Goal: Information Seeking & Learning: Find specific fact

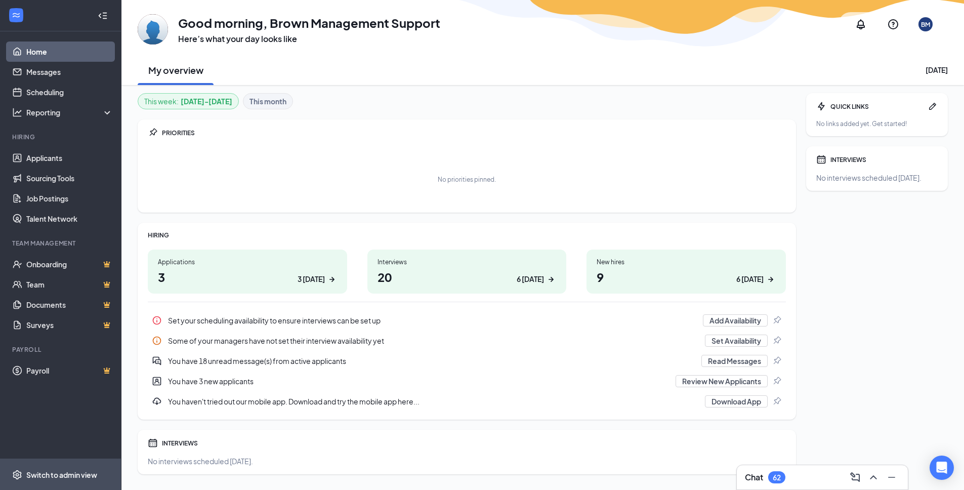
click at [76, 474] on div "Switch to admin view" at bounding box center [61, 474] width 71 height 10
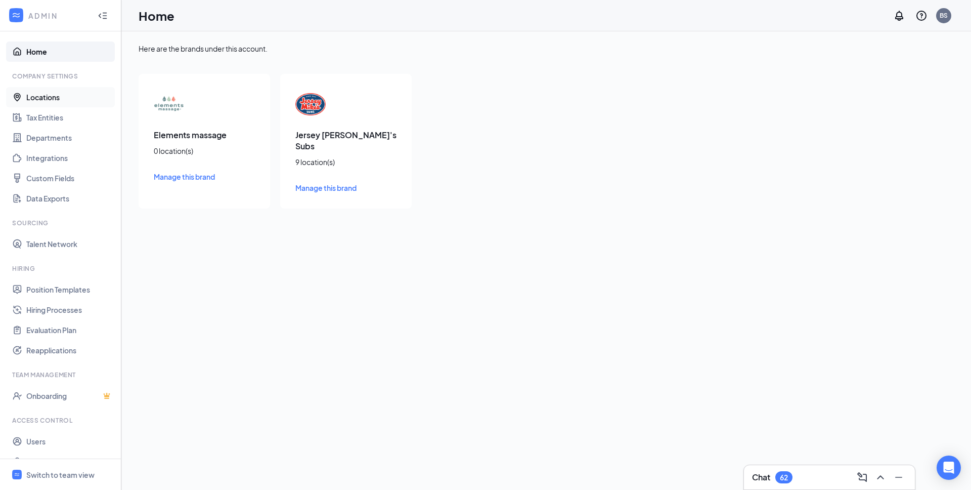
click at [41, 98] on link "Locations" at bounding box center [69, 97] width 86 height 20
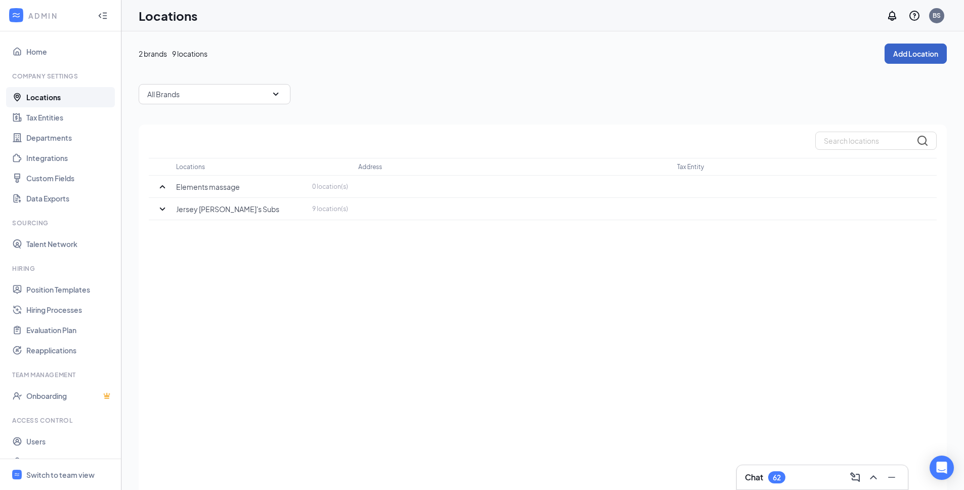
click at [900, 53] on button "Add Location" at bounding box center [915, 54] width 62 height 20
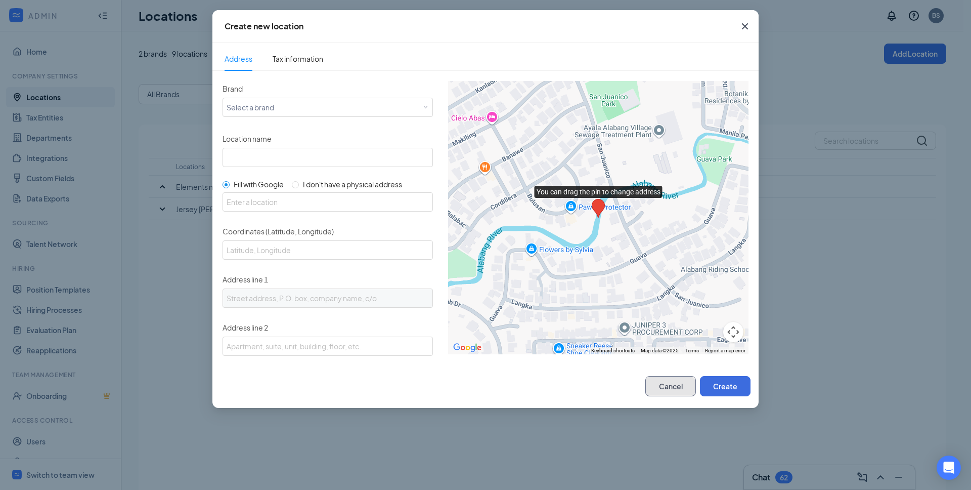
click at [664, 387] on button "Cancel" at bounding box center [670, 386] width 51 height 20
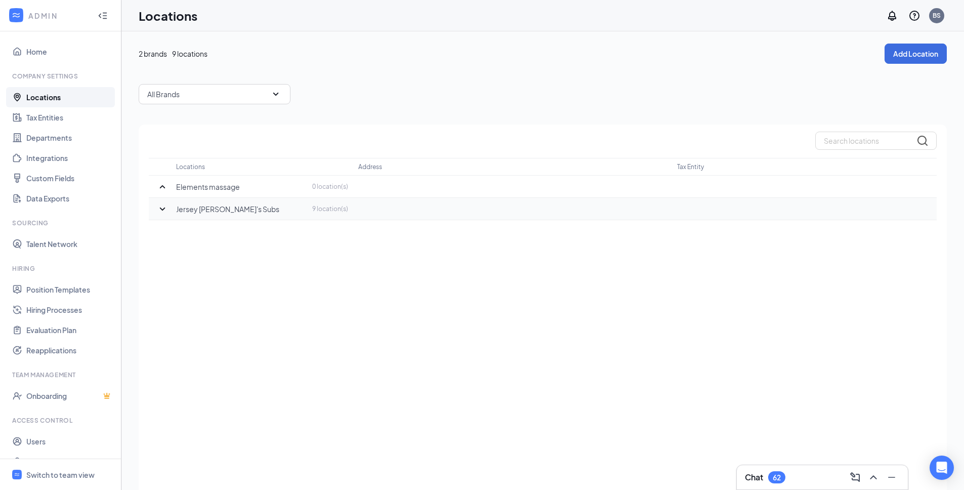
click at [166, 209] on icon "SmallChevronDown" at bounding box center [162, 209] width 12 height 12
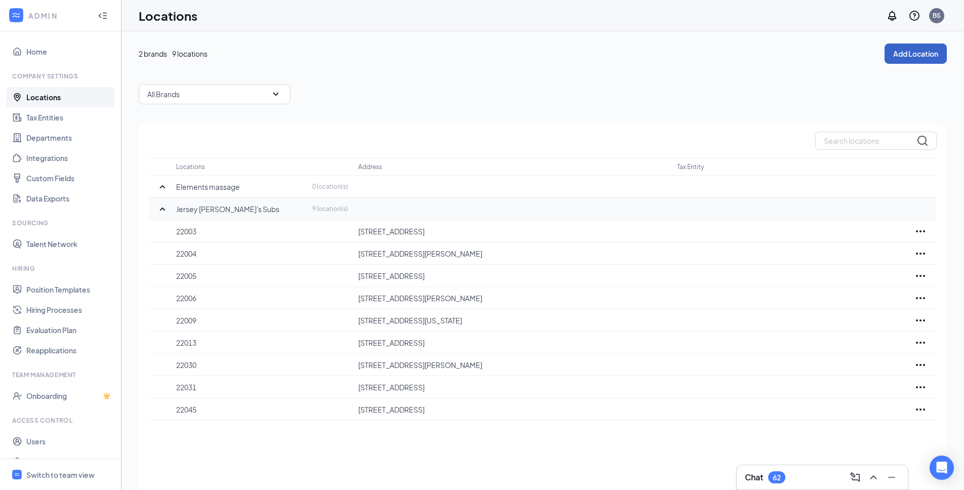
click at [905, 54] on button "Add Location" at bounding box center [915, 54] width 62 height 20
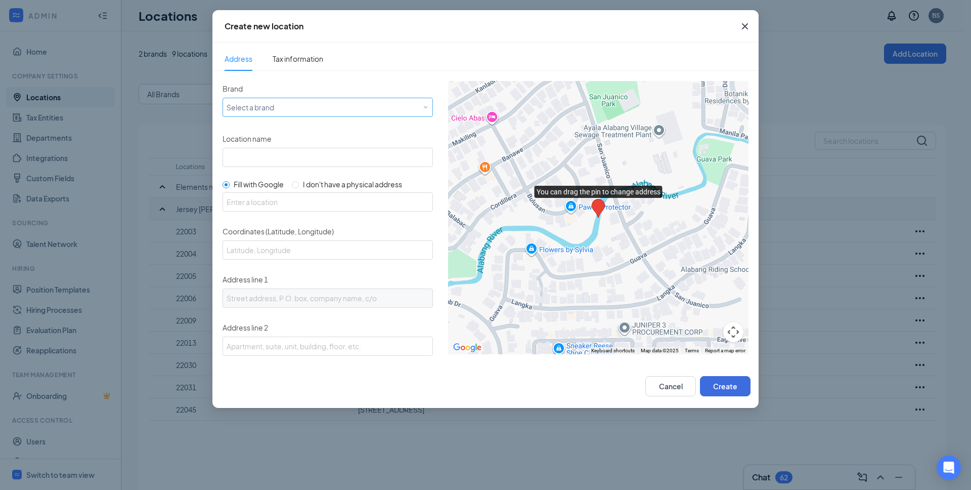
click at [306, 106] on div "Select a brand" at bounding box center [326, 107] width 198 height 12
click at [271, 125] on span "Jersey [PERSON_NAME]'s Subs" at bounding box center [278, 127] width 103 height 10
click at [259, 158] on input "Location name" at bounding box center [328, 157] width 210 height 19
paste input "22021"
type input "22021"
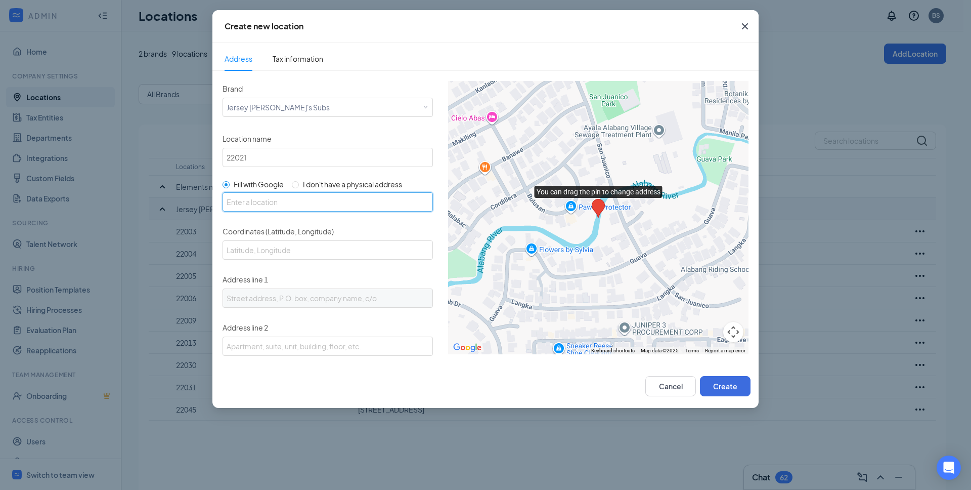
click at [253, 206] on input "text" at bounding box center [328, 201] width 210 height 19
click at [255, 200] on input "text" at bounding box center [328, 201] width 210 height 19
paste input "[STREET_ADDRESS]"
type input "[STREET_ADDRESS]"
type input "39.4106865, -104.8731456"
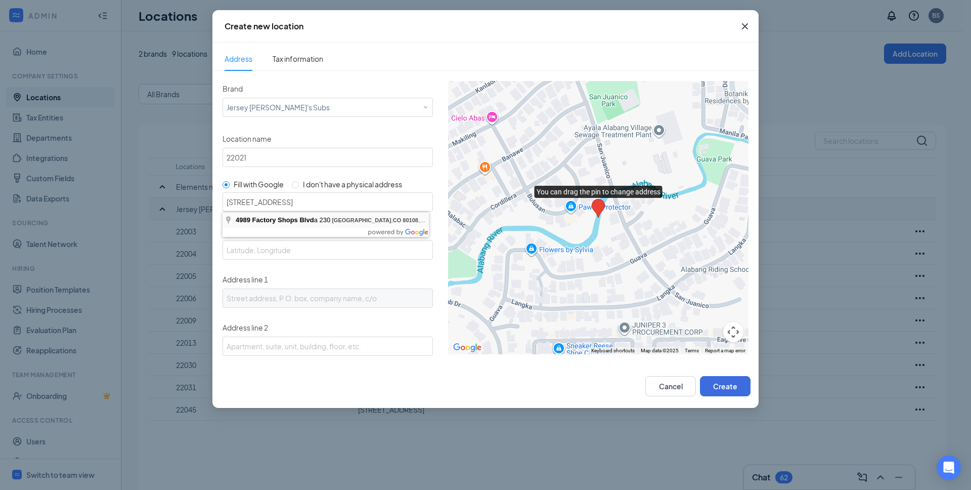
type input "[STREET_ADDRESS]"
type input "[GEOGRAPHIC_DATA]"
type input "CO"
type input "80108"
type input "US"
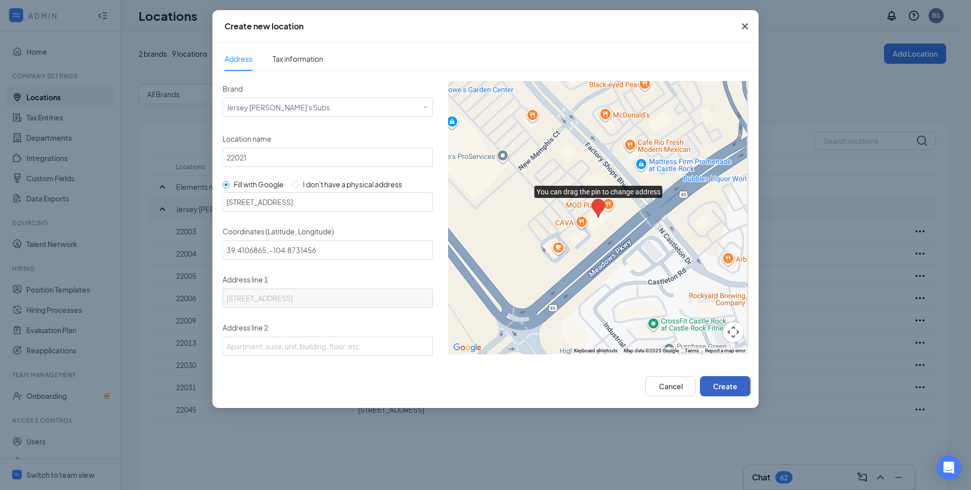
click at [720, 384] on button "Create" at bounding box center [725, 386] width 51 height 20
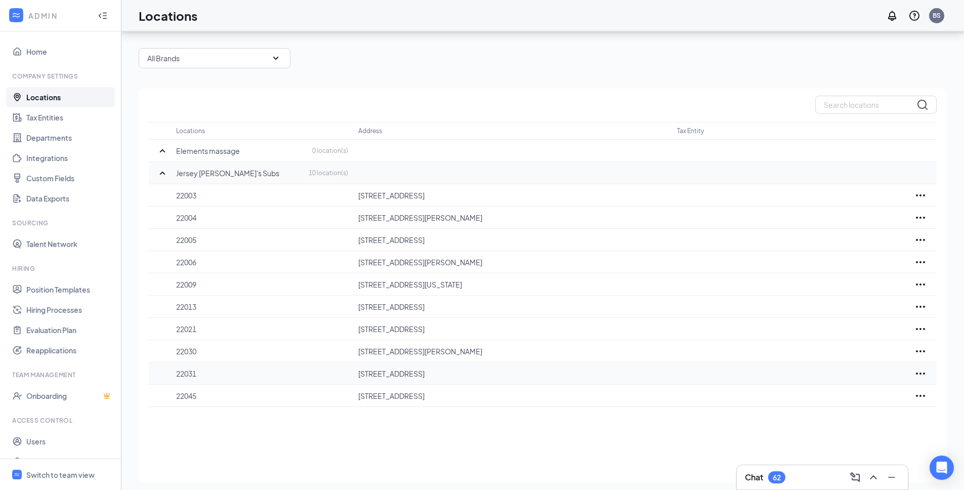
scroll to position [40, 0]
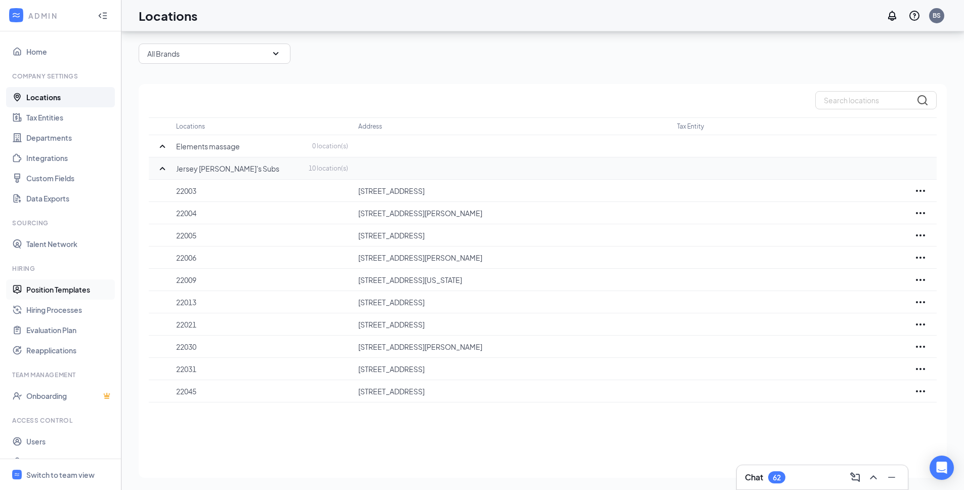
click at [55, 292] on link "Position Templates" at bounding box center [69, 289] width 86 height 20
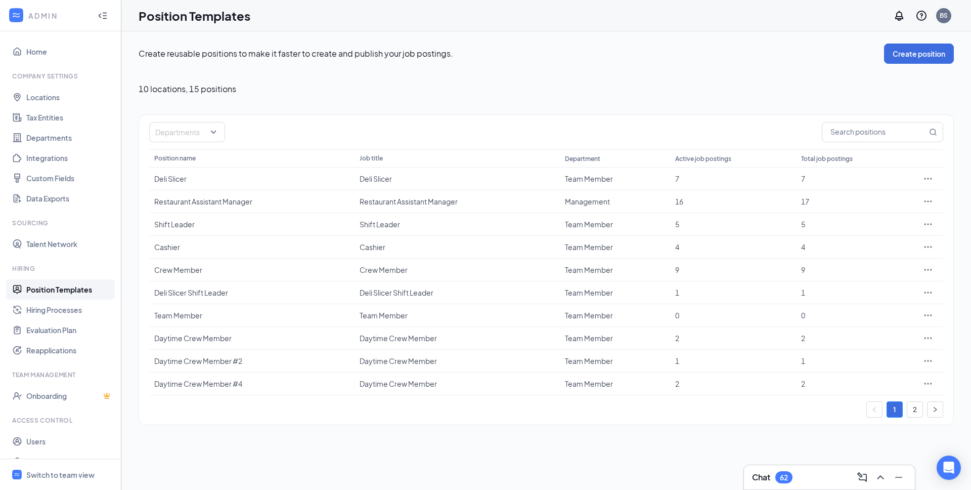
click at [241, 443] on div "Create reusable positions to make it faster to create and publish your job post…" at bounding box center [546, 260] width 850 height 458
click at [48, 474] on div "Switch to team view" at bounding box center [60, 474] width 68 height 10
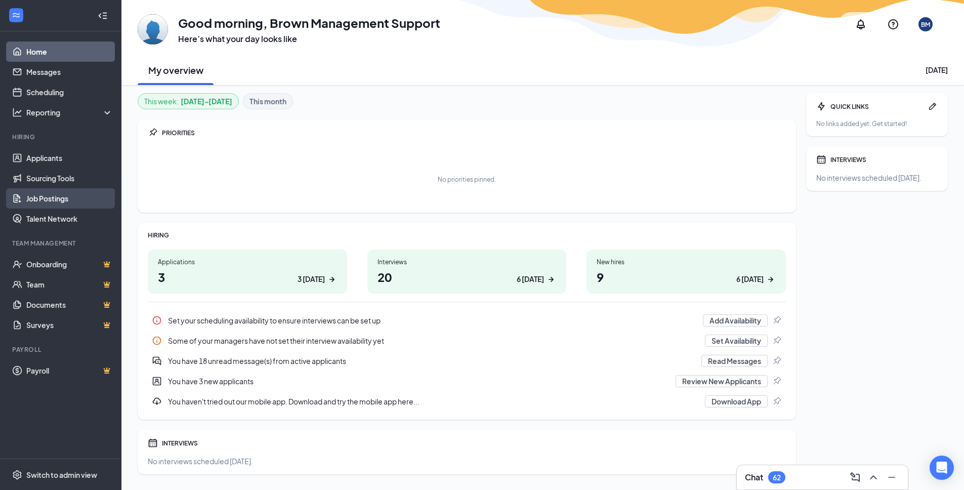
click at [56, 196] on link "Job Postings" at bounding box center [69, 198] width 86 height 20
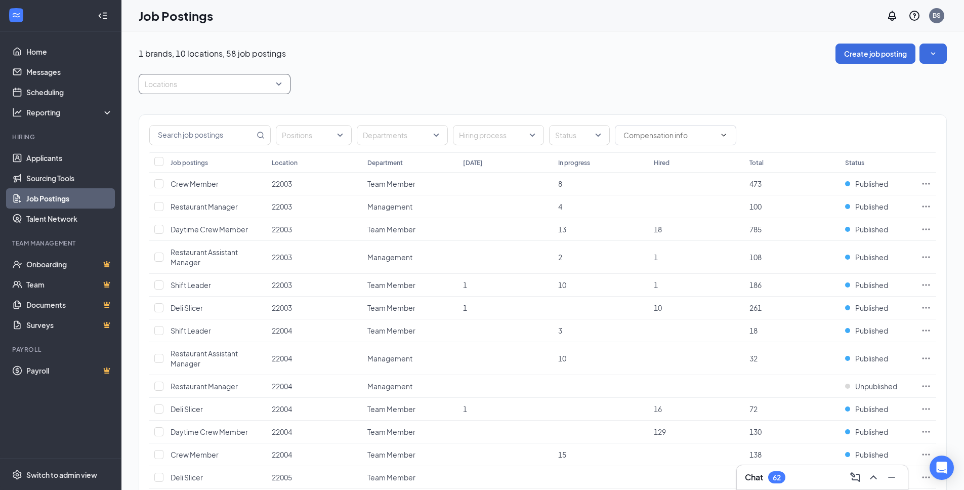
click at [281, 82] on div "Locations" at bounding box center [215, 84] width 152 height 20
click at [170, 134] on span "22003" at bounding box center [171, 135] width 20 height 9
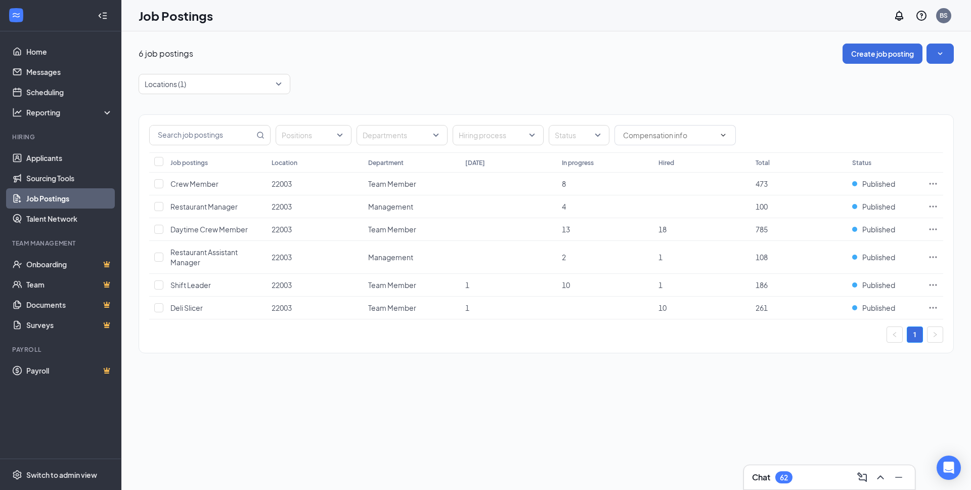
click at [337, 59] on div "6 job postings Create job posting" at bounding box center [546, 54] width 815 height 20
click at [250, 395] on div "6 job postings Create job posting Locations (1) Positions Departments Hiring pr…" at bounding box center [546, 260] width 850 height 458
click at [281, 83] on div "Locations (1)" at bounding box center [215, 84] width 152 height 20
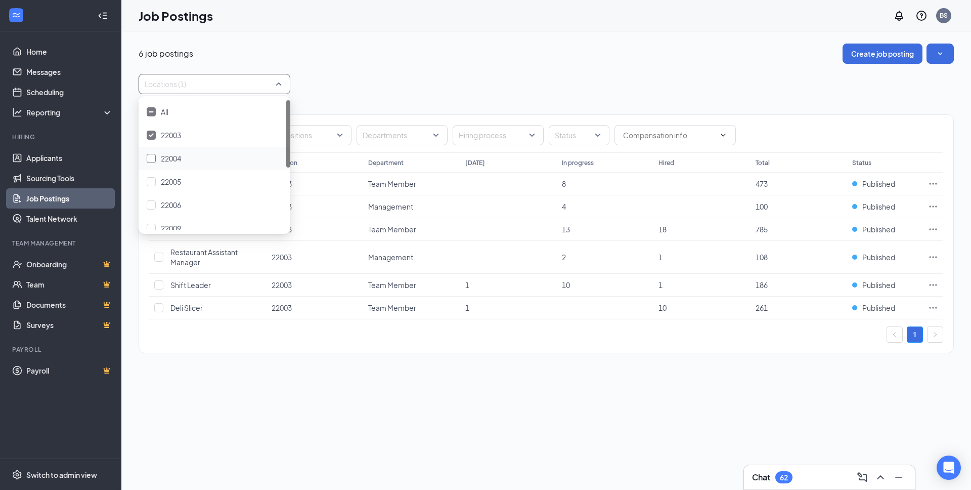
click at [170, 159] on span "22004" at bounding box center [171, 158] width 20 height 9
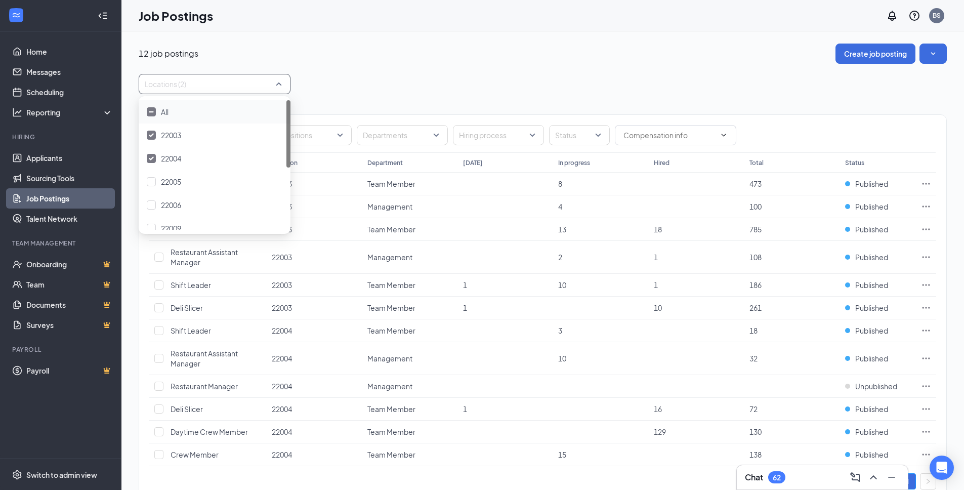
click at [279, 84] on div "Locations (2)" at bounding box center [215, 84] width 152 height 20
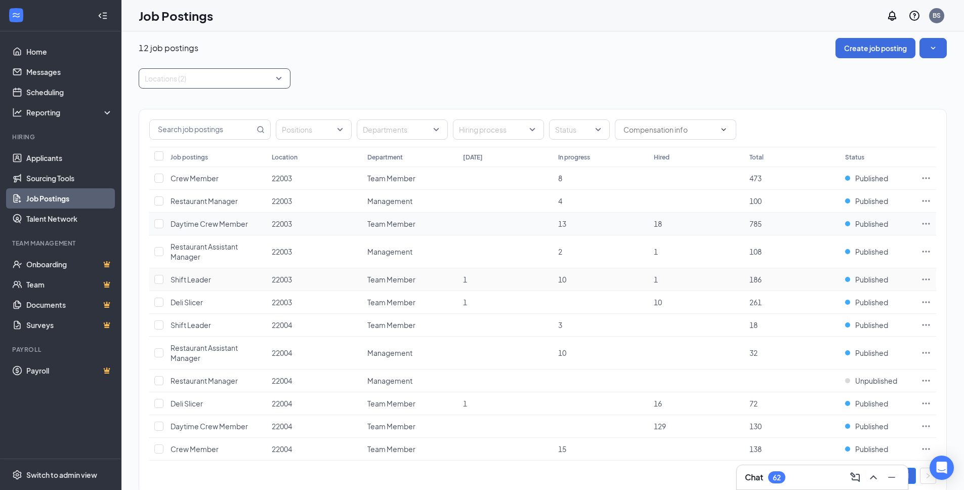
scroll to position [6, 0]
click at [281, 78] on div "Locations (2)" at bounding box center [215, 78] width 152 height 20
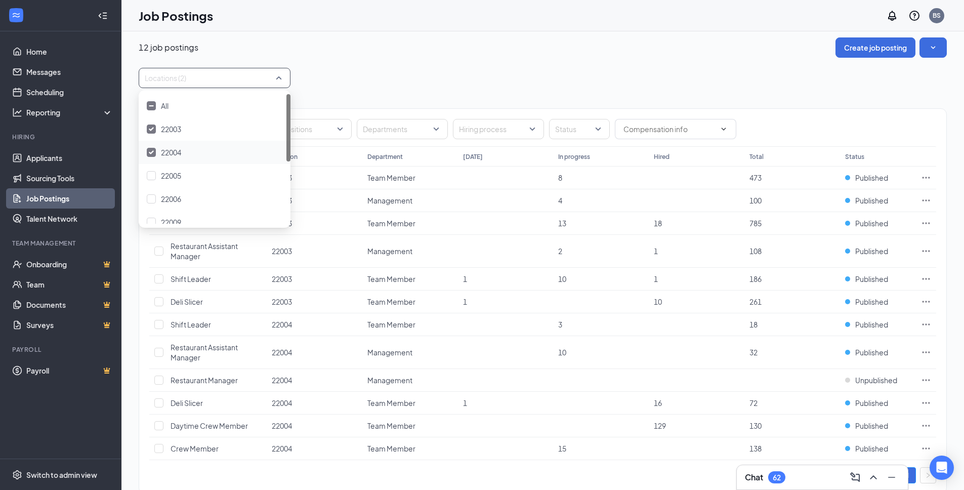
click at [153, 151] on img at bounding box center [151, 152] width 5 height 4
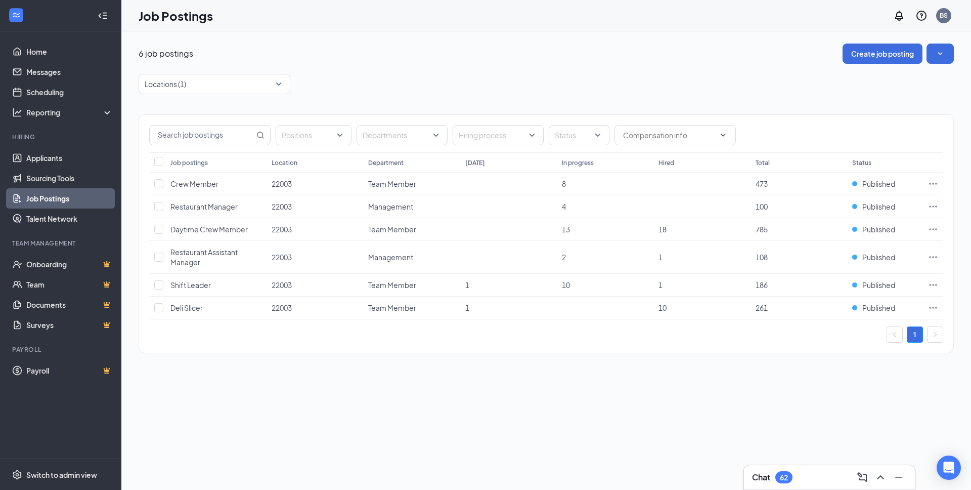
click at [343, 75] on div "Locations (1)" at bounding box center [546, 84] width 815 height 20
click at [158, 162] on input "Select all" at bounding box center [158, 161] width 9 height 9
checkbox input "true"
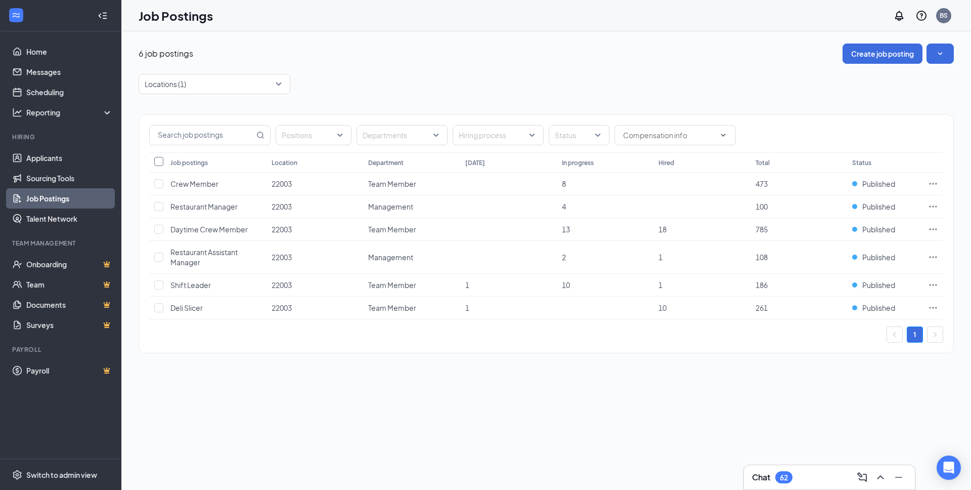
checkbox input "true"
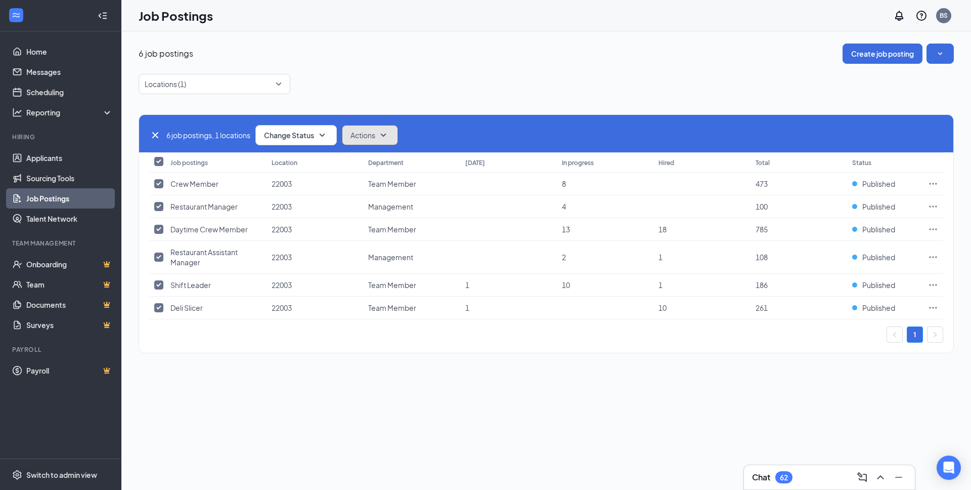
click at [386, 136] on icon "SmallChevronDown" at bounding box center [384, 135] width 6 height 3
click at [366, 187] on span "Duplicate" at bounding box center [369, 185] width 32 height 10
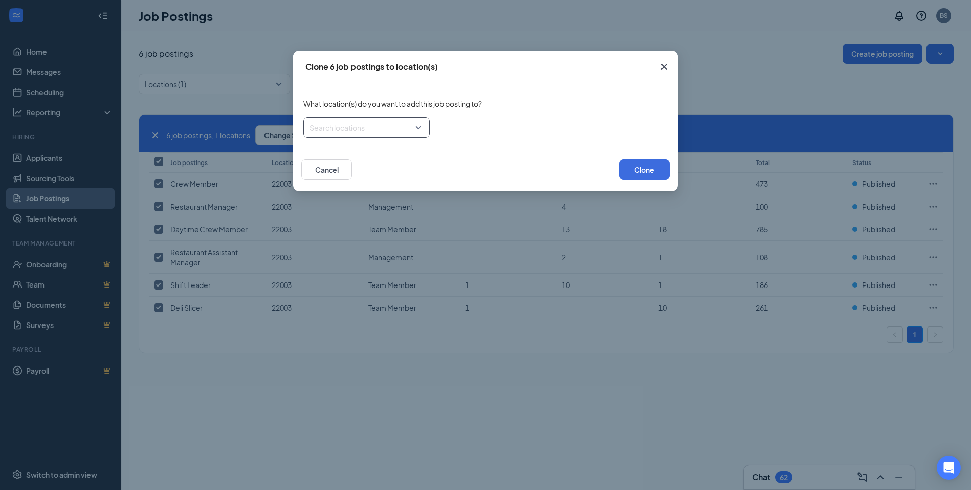
click at [420, 127] on div "Search locations" at bounding box center [366, 127] width 126 height 20
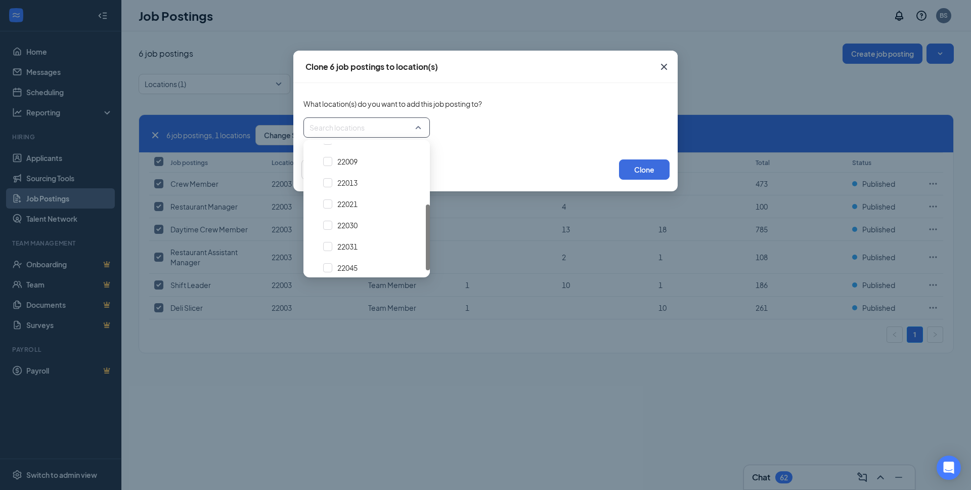
scroll to position [121, 0]
click at [345, 202] on span "22021" at bounding box center [347, 202] width 20 height 10
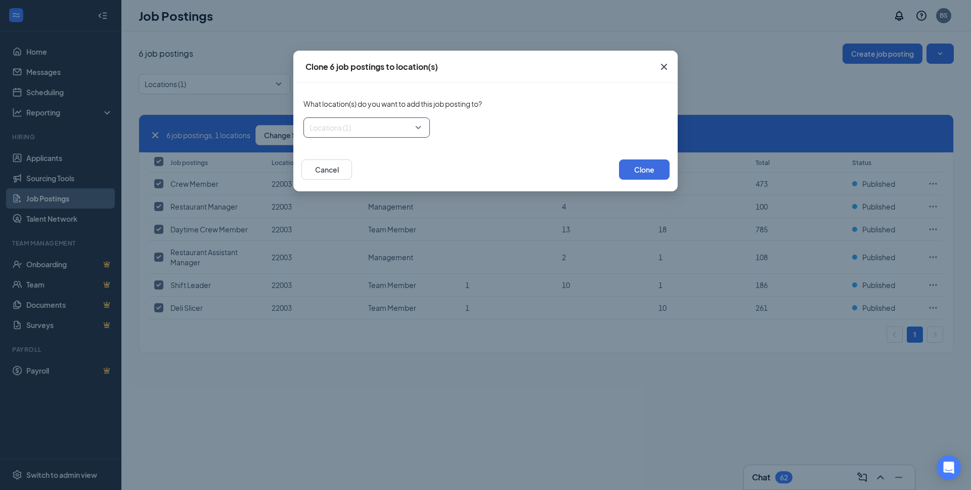
click at [418, 130] on div "Locations (1)" at bounding box center [366, 127] width 126 height 20
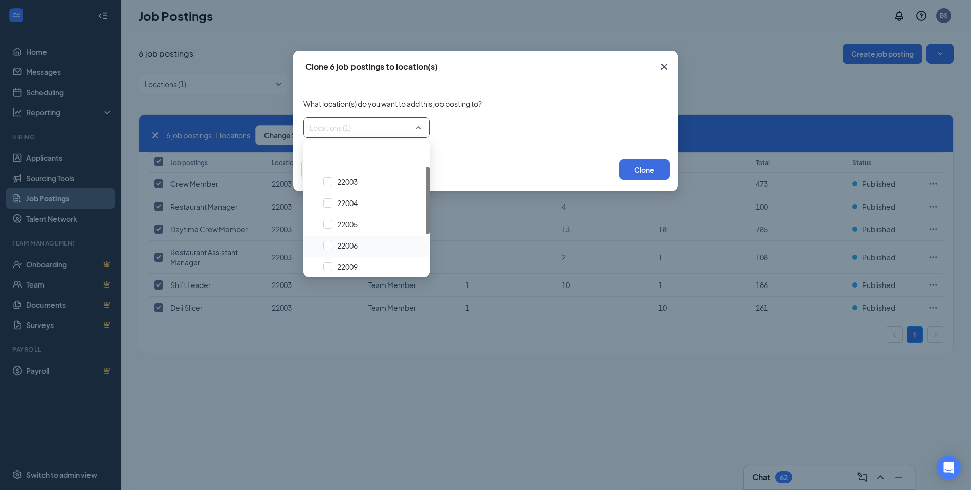
scroll to position [84, 0]
click at [349, 239] on span "22021" at bounding box center [347, 239] width 20 height 10
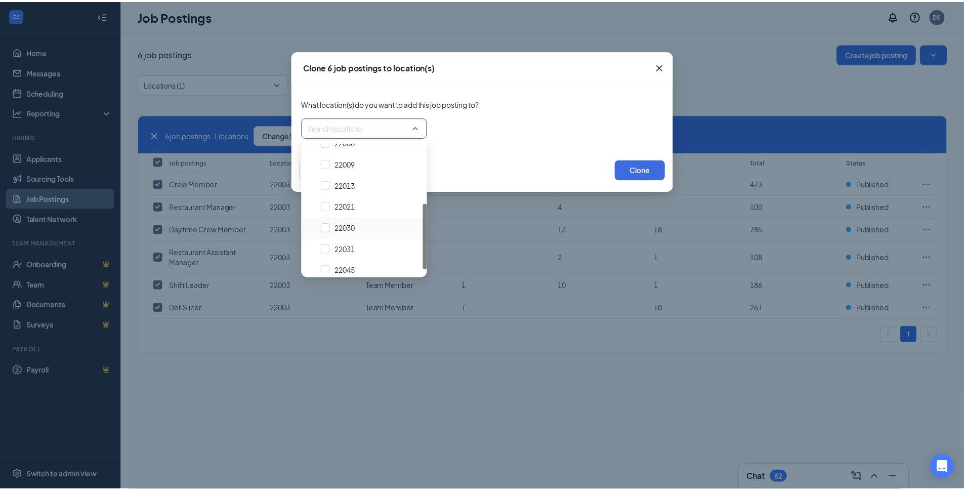
scroll to position [125, 0]
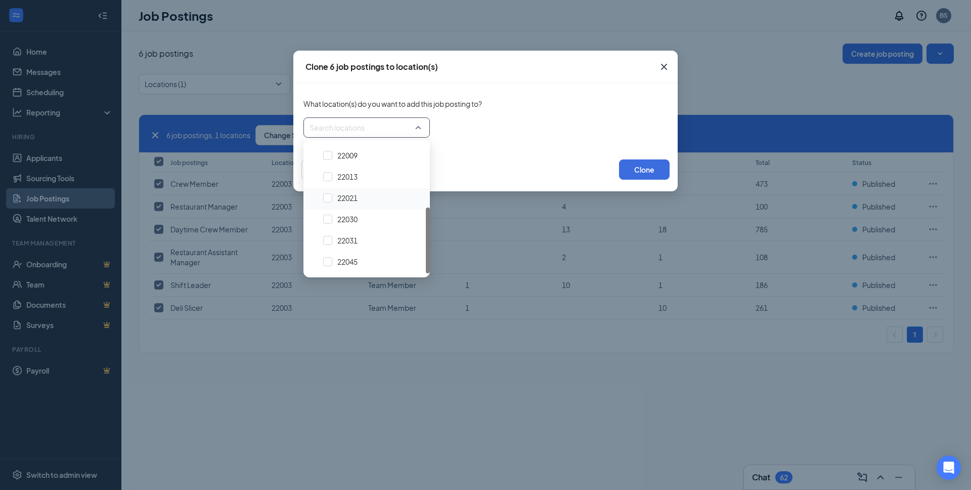
click at [350, 195] on span "22021" at bounding box center [347, 198] width 20 height 10
click at [545, 122] on div "Locations (1)" at bounding box center [485, 127] width 364 height 20
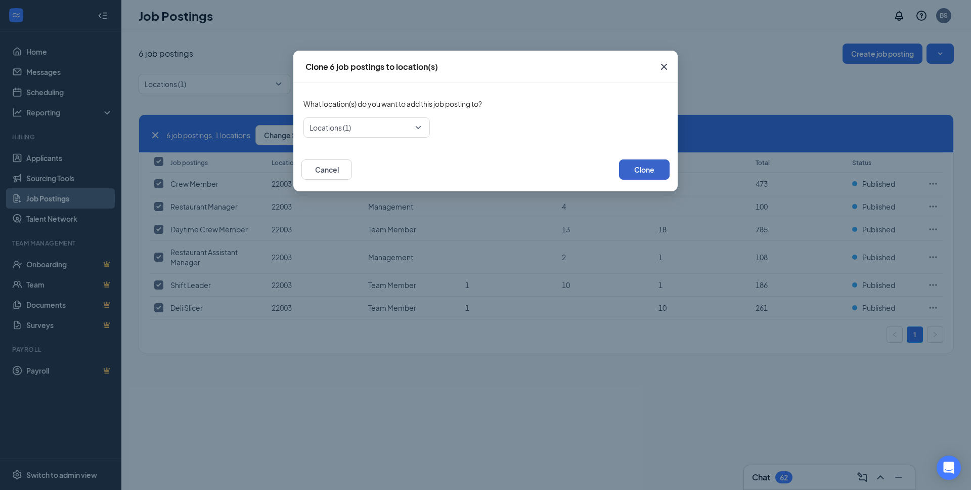
click at [639, 169] on button "Clone" at bounding box center [644, 169] width 51 height 20
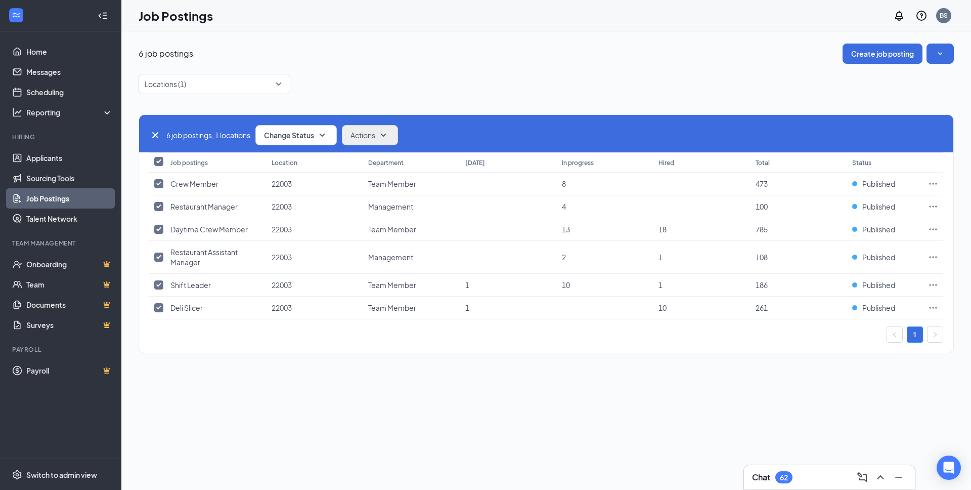
click at [156, 136] on icon "Cross" at bounding box center [155, 135] width 6 height 6
checkbox input "false"
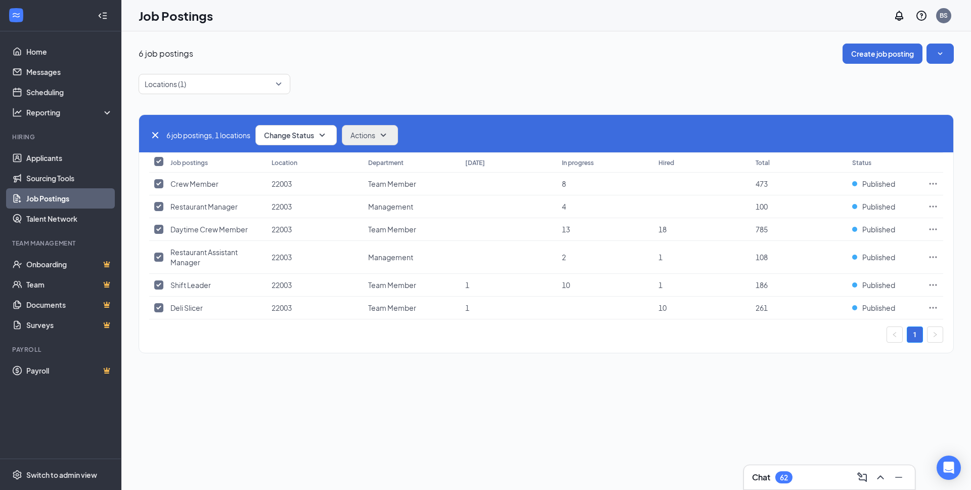
checkbox input "false"
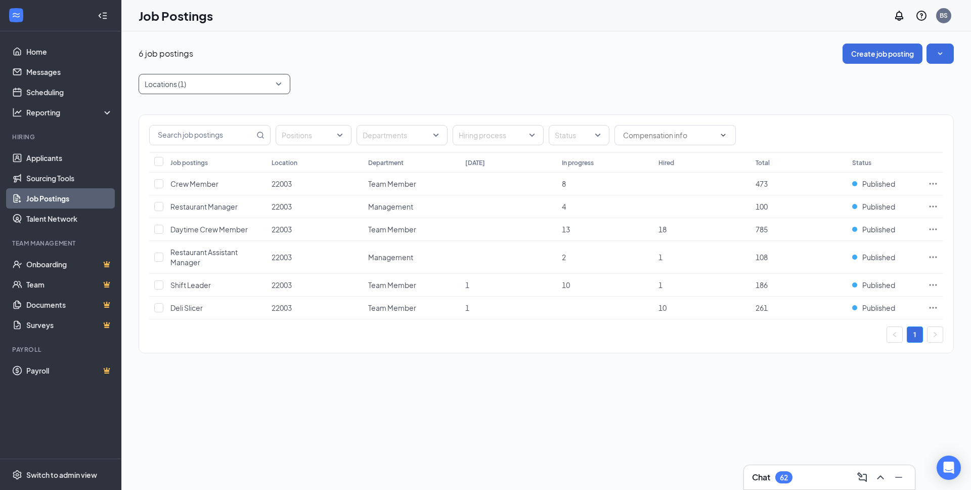
click at [280, 83] on div "Locations (1)" at bounding box center [215, 84] width 152 height 20
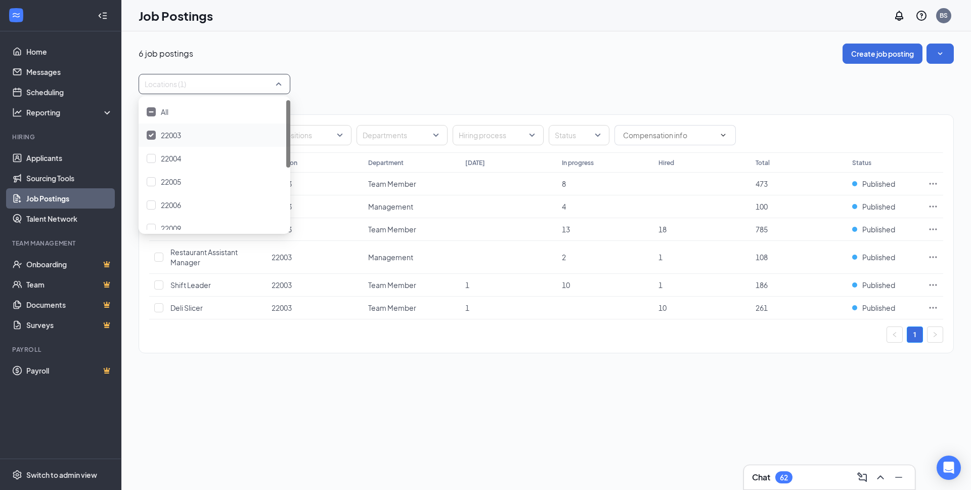
click at [156, 132] on div "22003" at bounding box center [215, 134] width 136 height 11
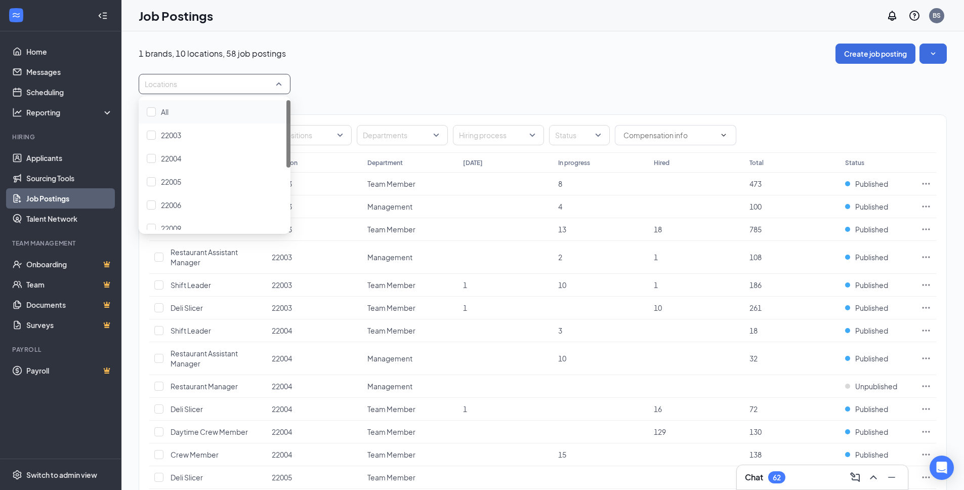
scroll to position [119, 0]
click at [175, 161] on span "22004" at bounding box center [171, 158] width 20 height 9
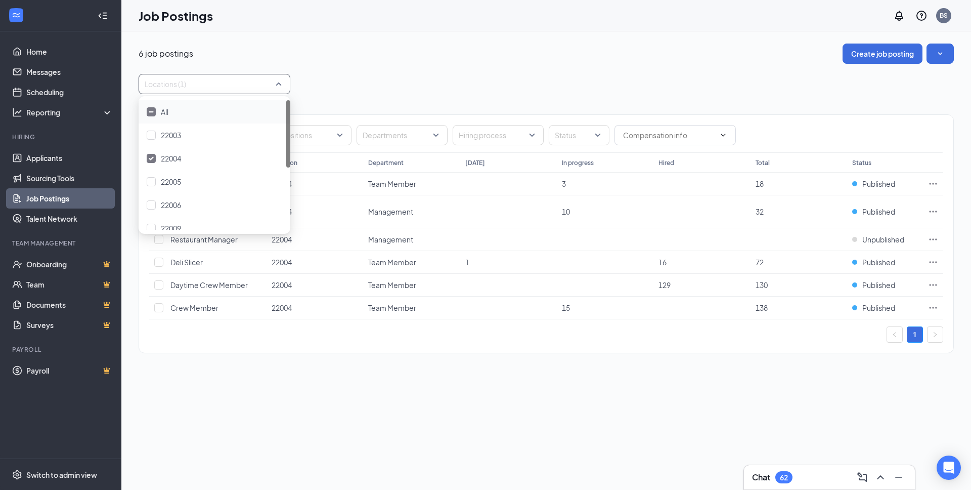
click at [153, 158] on img at bounding box center [151, 158] width 5 height 4
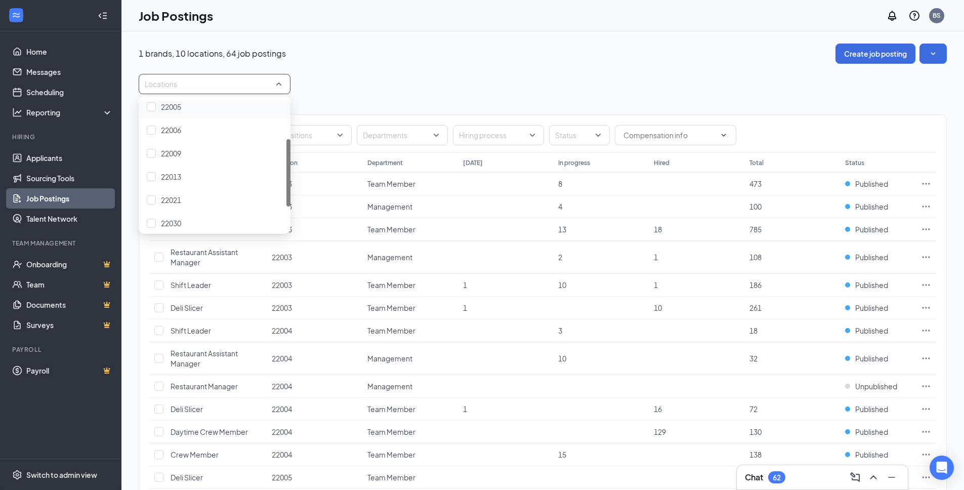
scroll to position [119, 0]
click at [171, 159] on span "22021" at bounding box center [171, 155] width 20 height 9
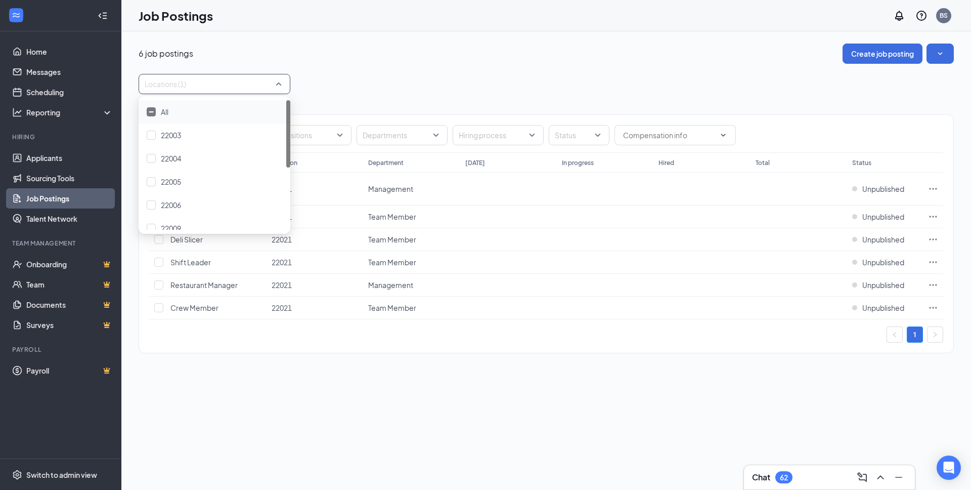
click at [337, 66] on div "6 job postings Create job posting Locations (1) Positions Departments Hiring pr…" at bounding box center [546, 204] width 815 height 320
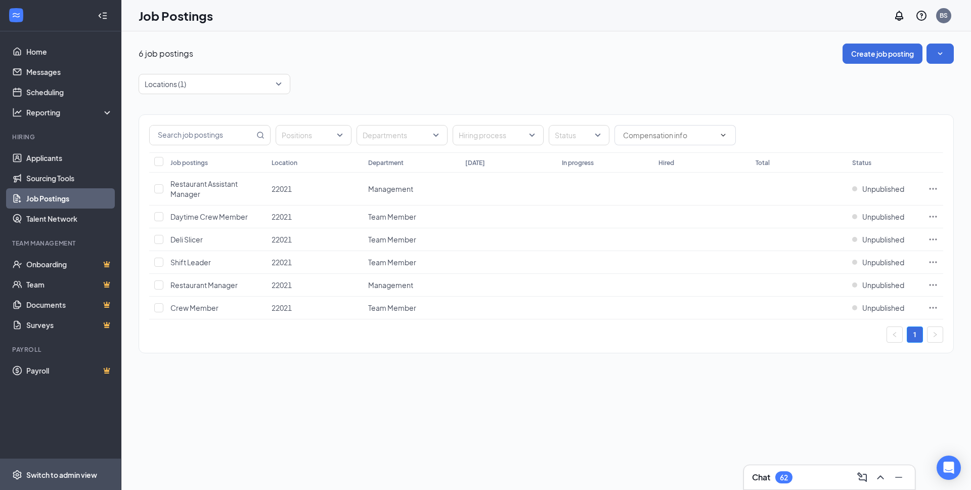
click at [59, 472] on div "Switch to admin view" at bounding box center [61, 474] width 71 height 10
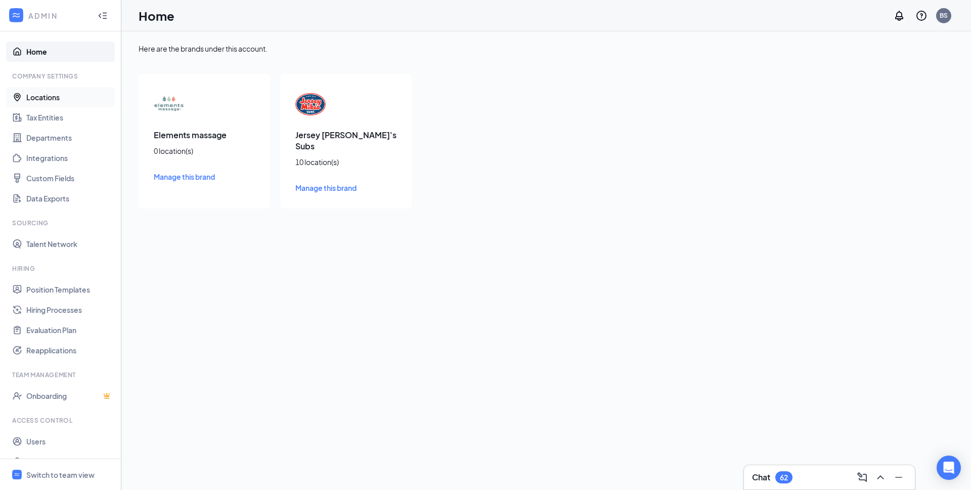
click at [52, 97] on link "Locations" at bounding box center [69, 97] width 86 height 20
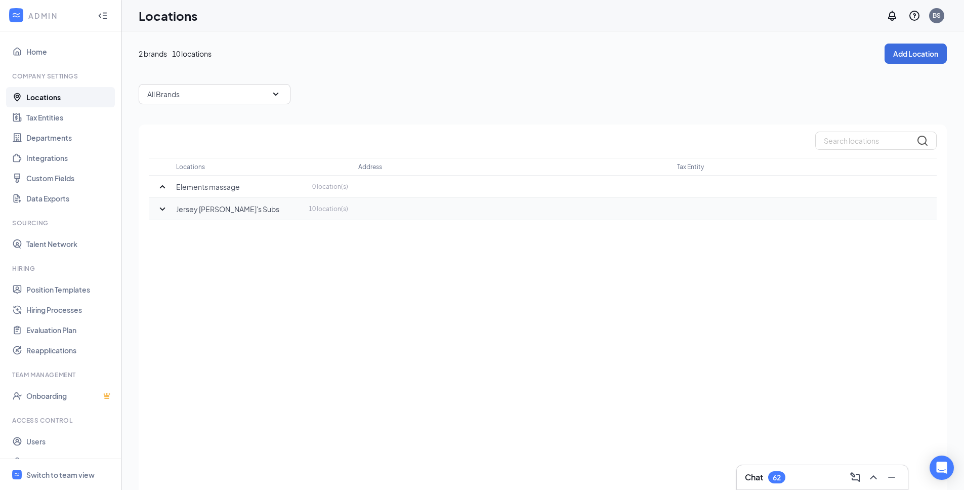
click at [160, 208] on icon "SmallChevronDown" at bounding box center [162, 209] width 12 height 12
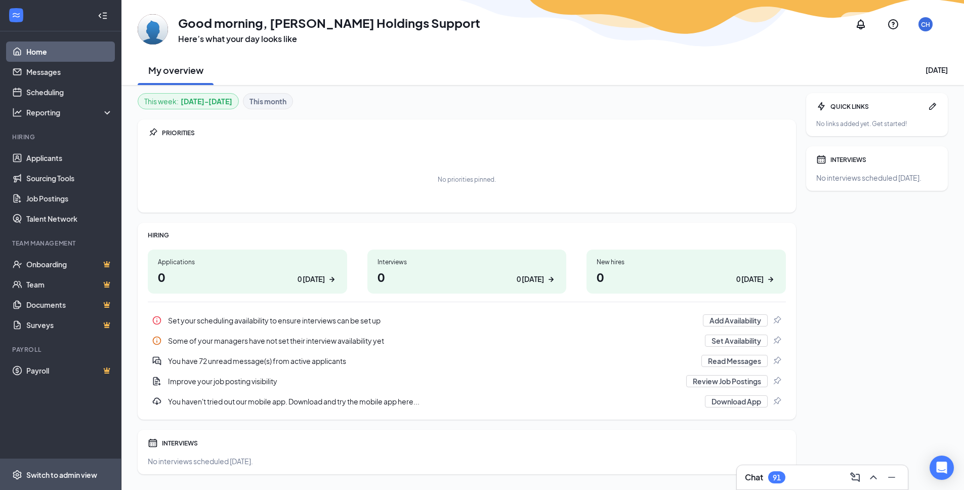
click at [60, 472] on div "Switch to admin view" at bounding box center [61, 474] width 71 height 10
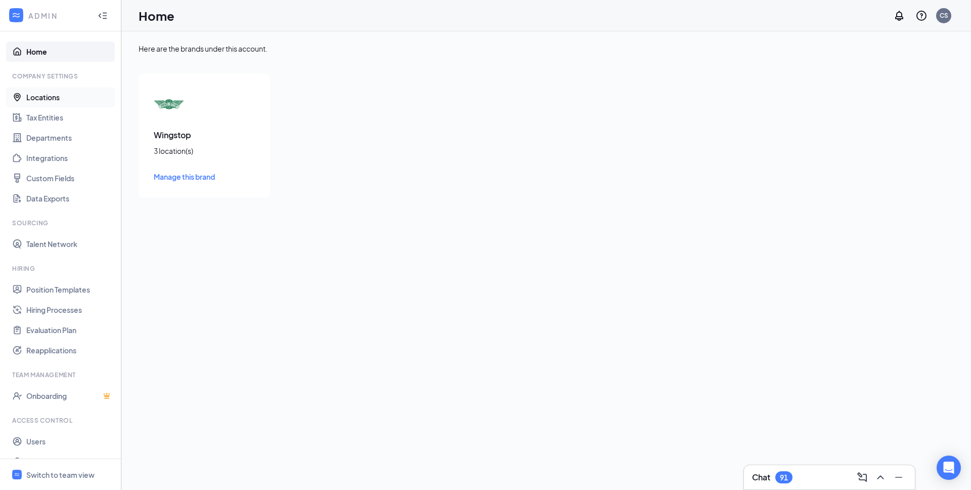
click at [51, 99] on link "Locations" at bounding box center [69, 97] width 86 height 20
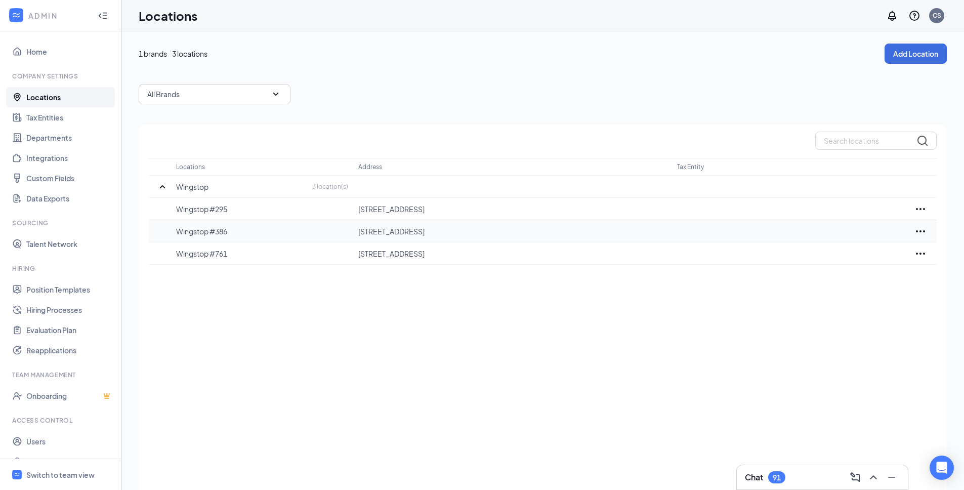
drag, startPoint x: 232, startPoint y: 234, endPoint x: 158, endPoint y: 237, distance: 73.9
click at [160, 237] on tr "Wingstop #386 1365 E Gladstone St, Glendora, CA, 91740, US" at bounding box center [543, 231] width 788 height 22
copy p "Wingstop #386"
click at [259, 298] on div "Locations Address Tax Entity Wingstop 3 location(s) Wingstop #295 184 W Foothil…" at bounding box center [543, 321] width 808 height 394
drag, startPoint x: 176, startPoint y: 207, endPoint x: 233, endPoint y: 207, distance: 57.7
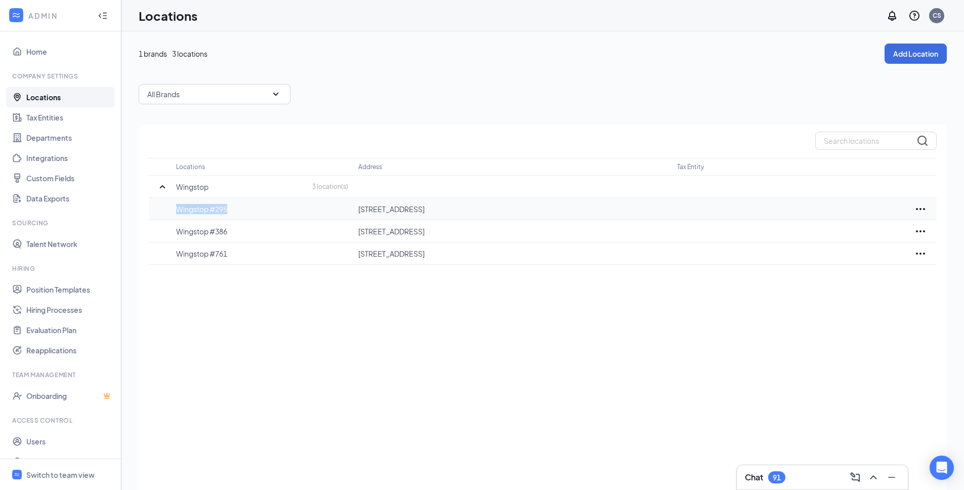
click at [233, 207] on p "Wingstop #295" at bounding box center [262, 209] width 172 height 10
copy p "Wingstop #295"
drag, startPoint x: 177, startPoint y: 231, endPoint x: 237, endPoint y: 231, distance: 60.2
click at [237, 231] on p "Wingstop #386" at bounding box center [262, 231] width 172 height 10
copy p "Wingstop #386"
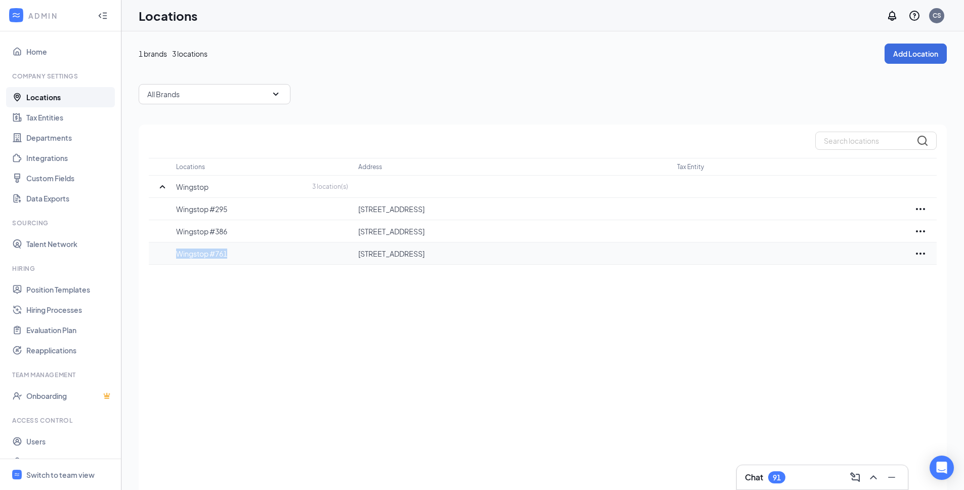
drag, startPoint x: 176, startPoint y: 254, endPoint x: 237, endPoint y: 254, distance: 60.7
click at [237, 254] on p "Wingstop #761" at bounding box center [262, 253] width 172 height 10
copy p "Wingstop #761"
click at [42, 471] on div "Switch to team view" at bounding box center [60, 474] width 68 height 10
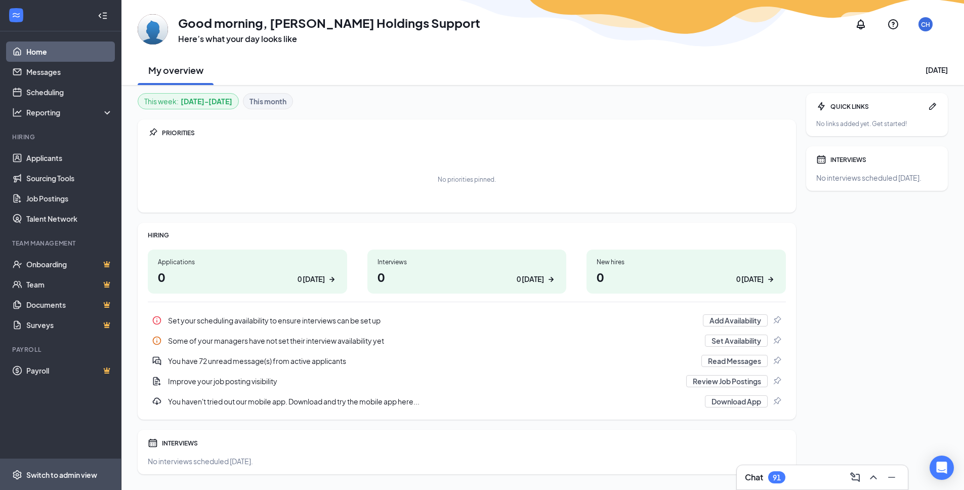
click at [67, 475] on div "Switch to admin view" at bounding box center [61, 474] width 71 height 10
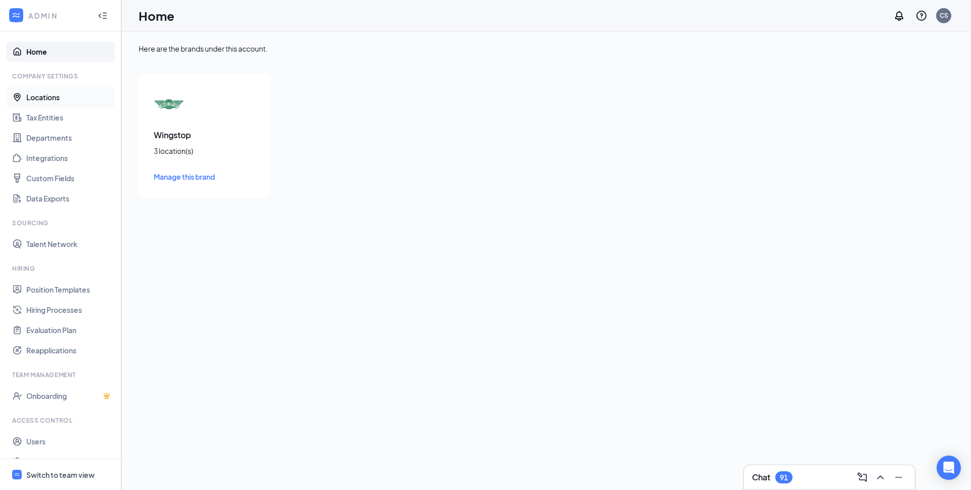
click at [49, 96] on link "Locations" at bounding box center [69, 97] width 86 height 20
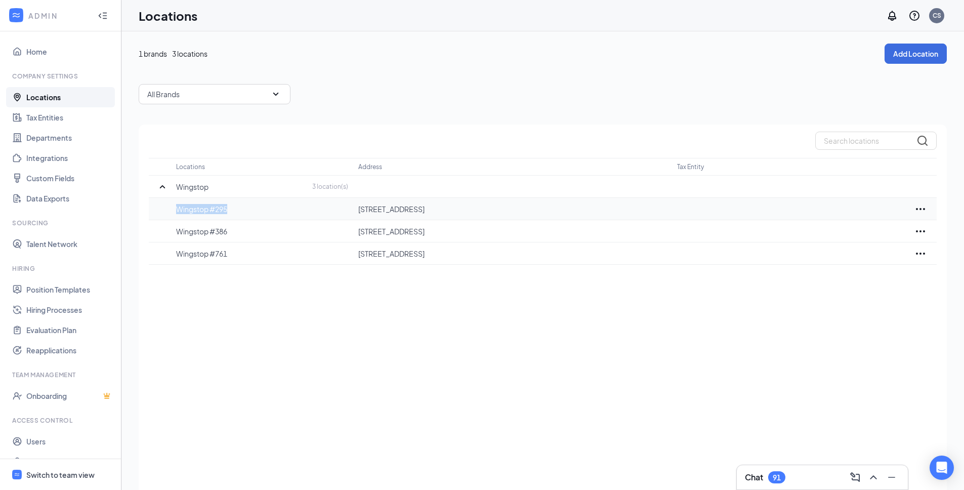
drag, startPoint x: 230, startPoint y: 206, endPoint x: 178, endPoint y: 209, distance: 51.7
click at [178, 209] on p "Wingstop #295" at bounding box center [262, 209] width 172 height 10
copy p "Wingstop #295"
drag, startPoint x: 230, startPoint y: 232, endPoint x: 176, endPoint y: 232, distance: 54.6
click at [176, 232] on p "Wingstop #386" at bounding box center [262, 231] width 172 height 10
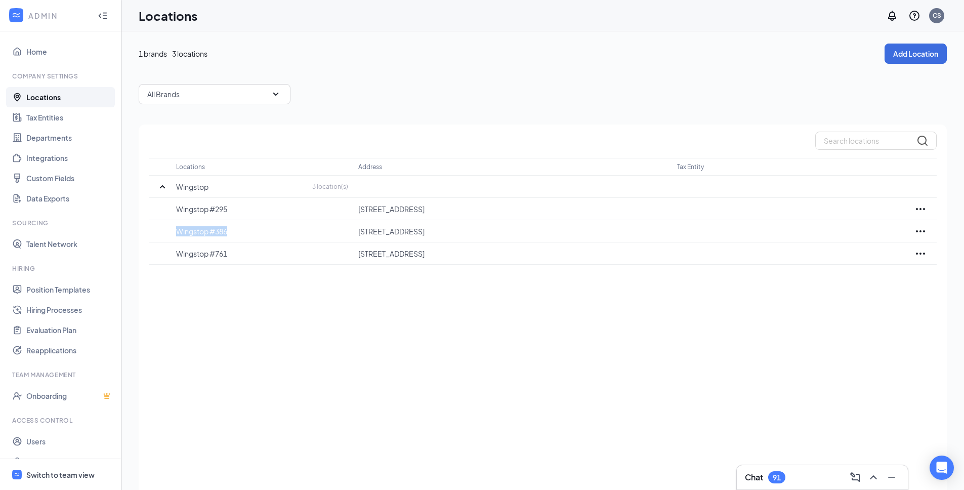
copy p "Wingstop #386"
drag, startPoint x: 231, startPoint y: 254, endPoint x: 179, endPoint y: 256, distance: 52.6
click at [179, 256] on p "Wingstop #761" at bounding box center [262, 253] width 172 height 10
copy p "Wingstop #761"
